Goal: Task Accomplishment & Management: Manage account settings

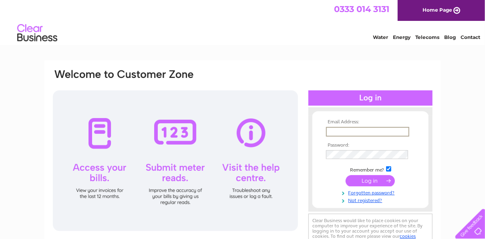
click at [349, 130] on input "text" at bounding box center [367, 132] width 83 height 10
type input "accounts@edwardsbar.co.uk"
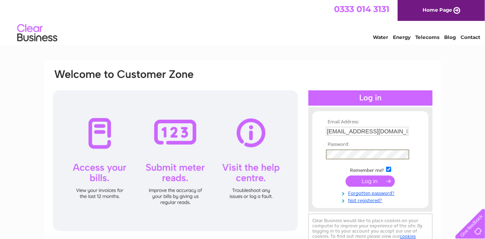
click at [368, 178] on input "submit" at bounding box center [370, 180] width 49 height 11
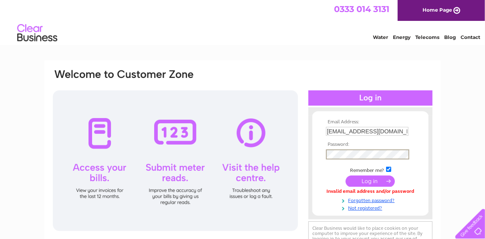
click at [371, 181] on input "submit" at bounding box center [370, 180] width 49 height 11
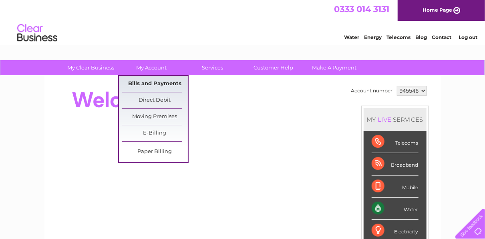
click at [147, 81] on link "Bills and Payments" at bounding box center [155, 84] width 66 height 16
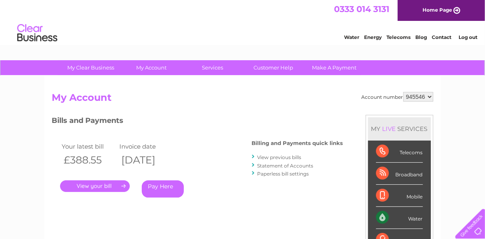
click at [97, 181] on link "." at bounding box center [95, 186] width 70 height 12
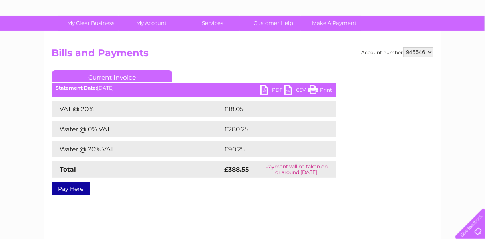
scroll to position [44, 0]
click at [275, 88] on link "PDF" at bounding box center [273, 91] width 24 height 12
